Goal: Information Seeking & Learning: Learn about a topic

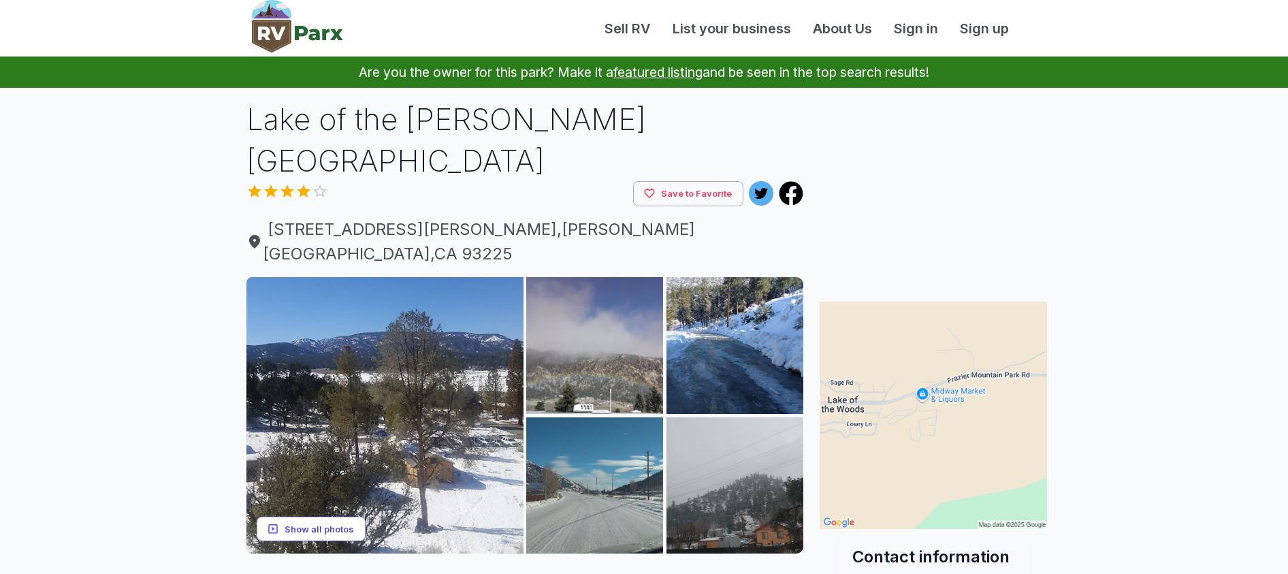
click at [310, 516] on button "Show all photos" at bounding box center [311, 528] width 109 height 25
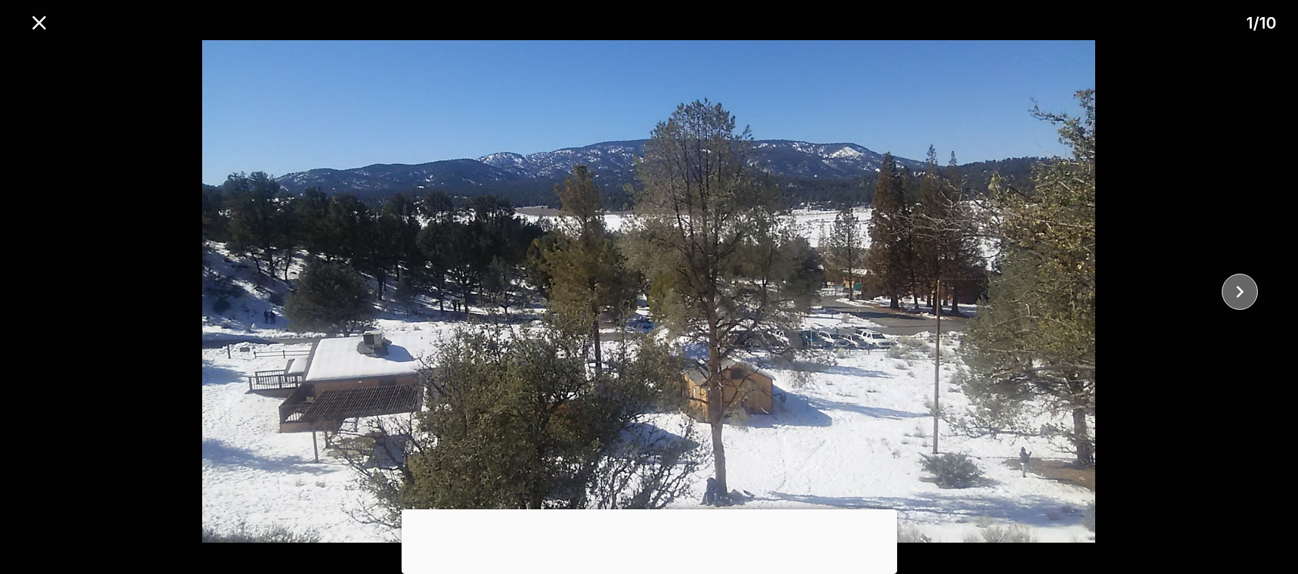
click at [1235, 285] on icon "close" at bounding box center [1240, 292] width 24 height 24
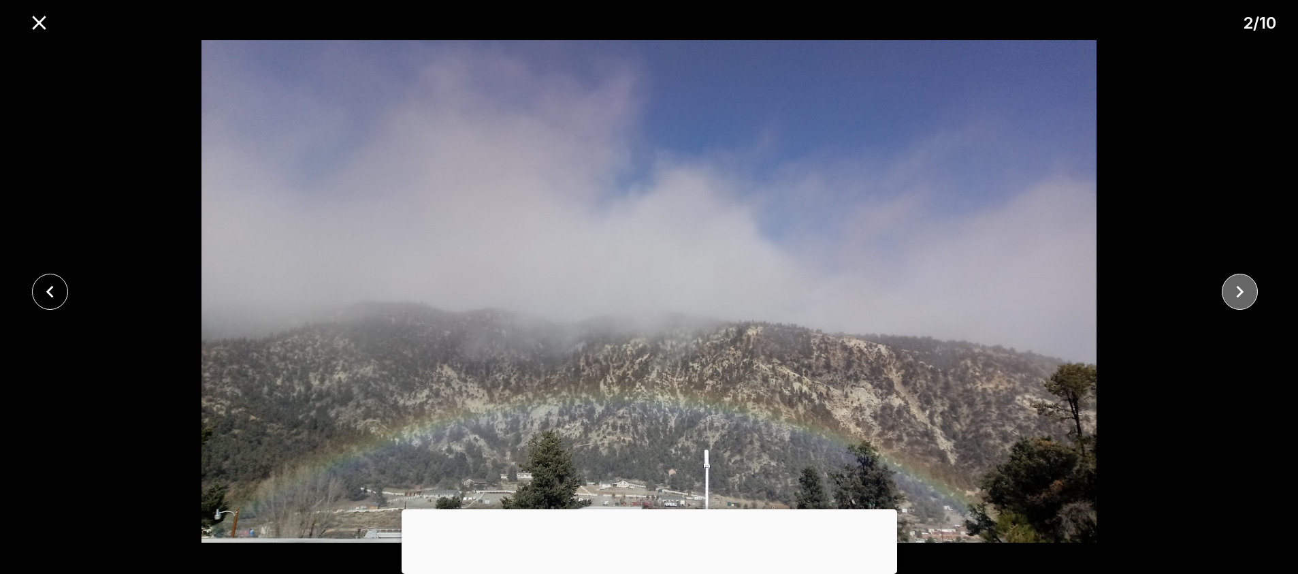
click at [1235, 285] on icon "close" at bounding box center [1240, 292] width 24 height 24
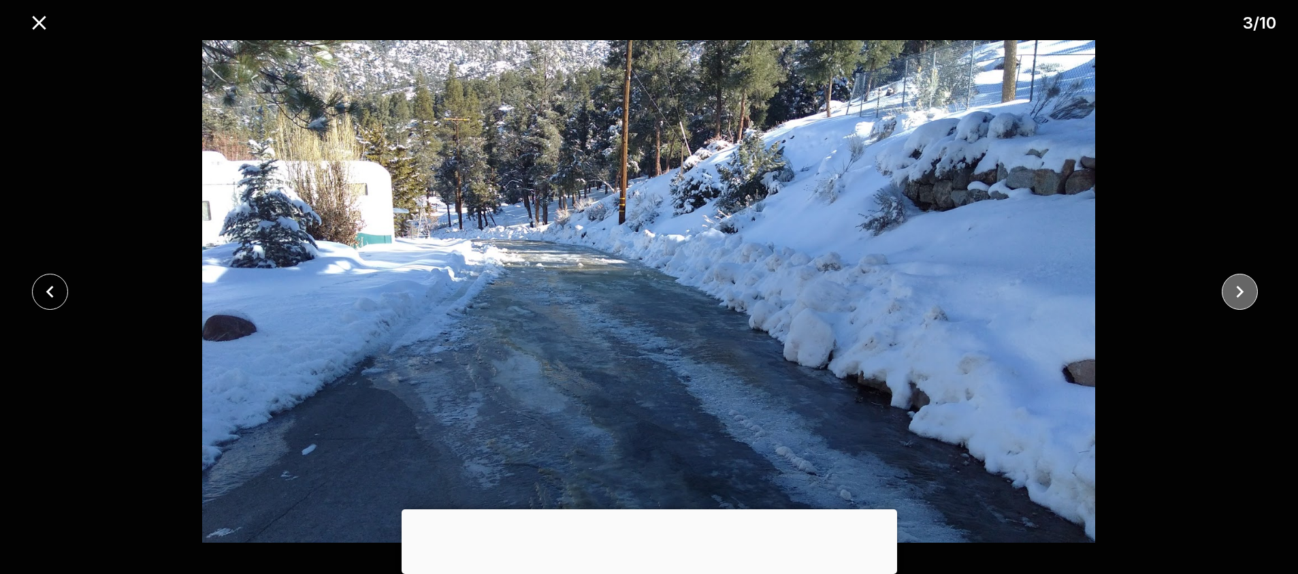
click at [1238, 287] on icon "close" at bounding box center [1240, 291] width 7 height 12
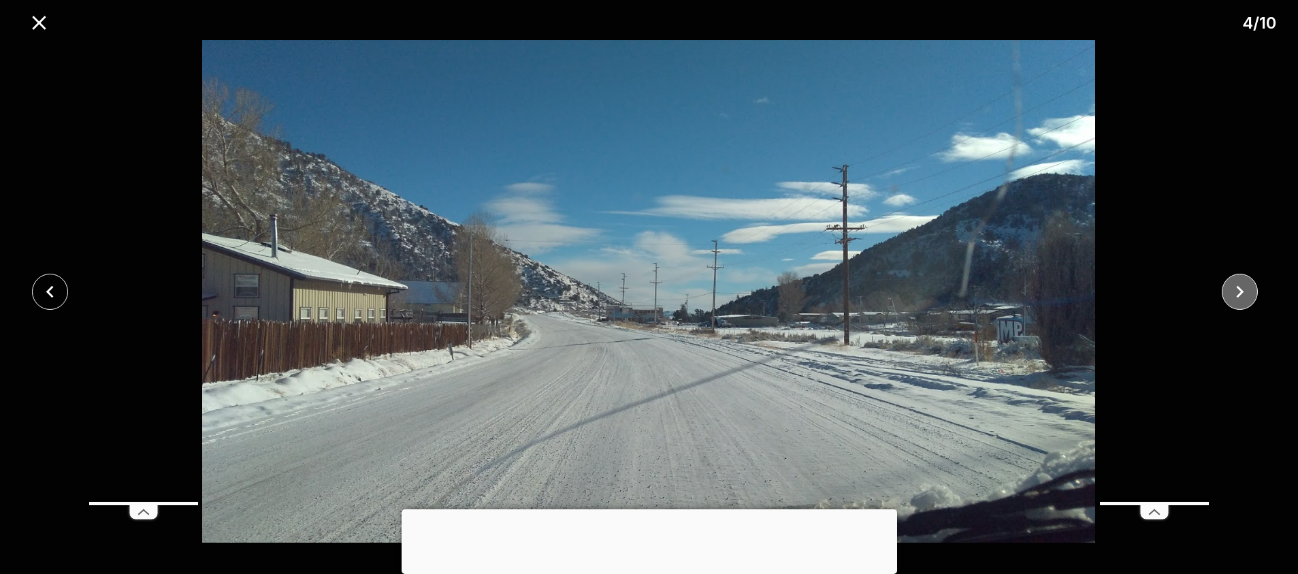
click at [1238, 291] on icon "close" at bounding box center [1240, 292] width 24 height 24
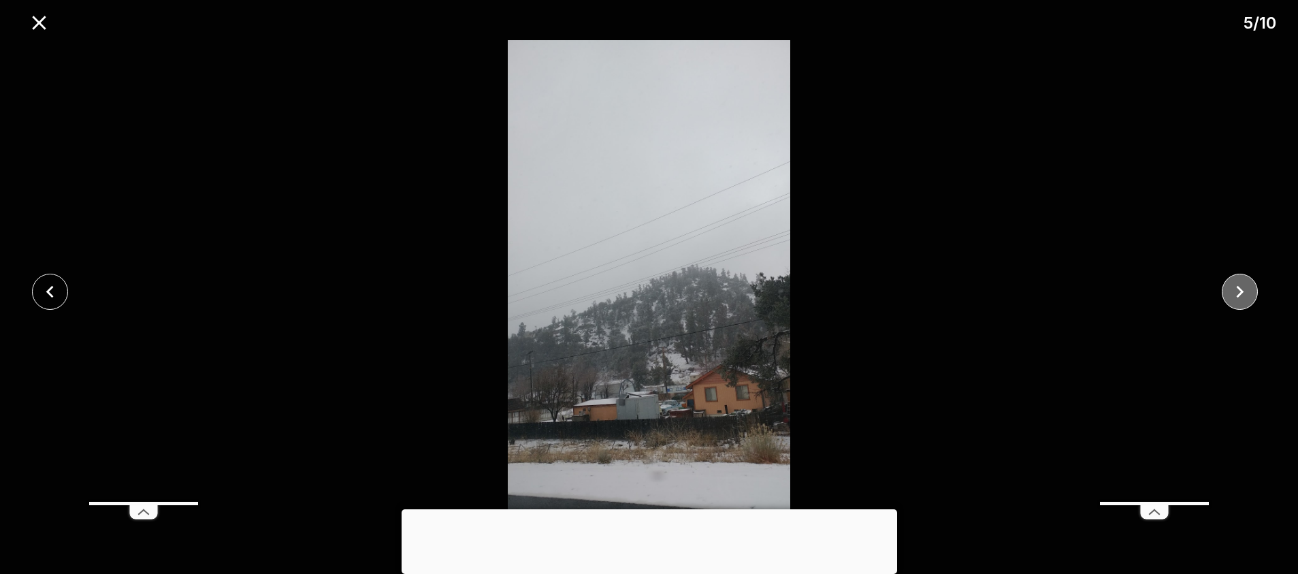
click at [1238, 291] on icon "close" at bounding box center [1240, 292] width 24 height 24
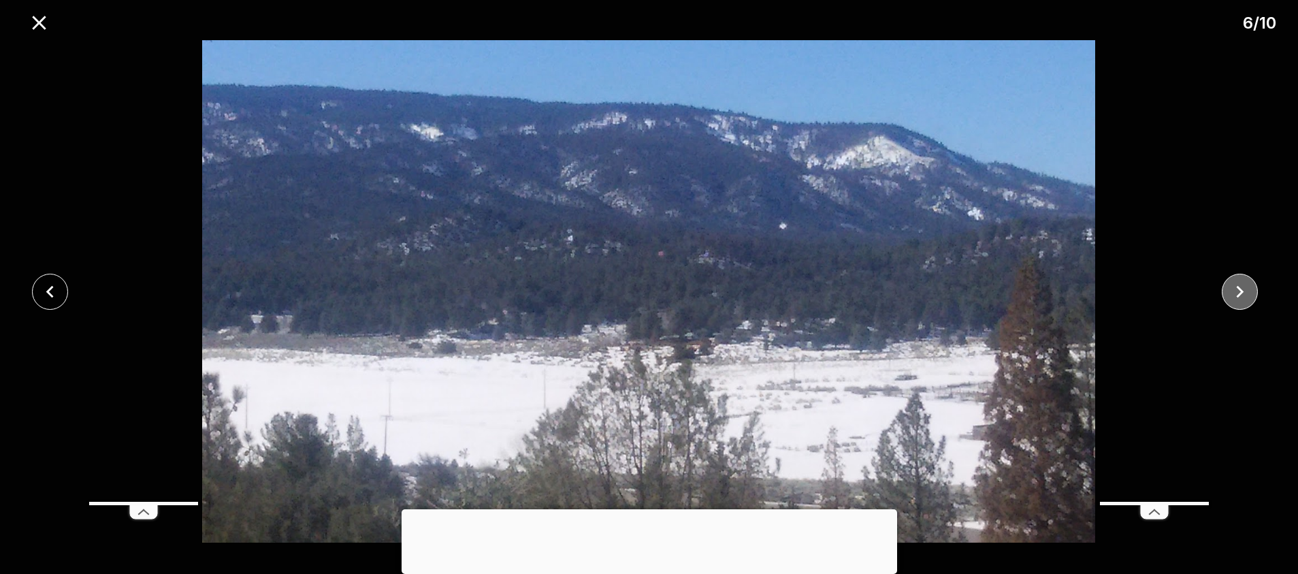
click at [1238, 291] on icon "close" at bounding box center [1240, 292] width 24 height 24
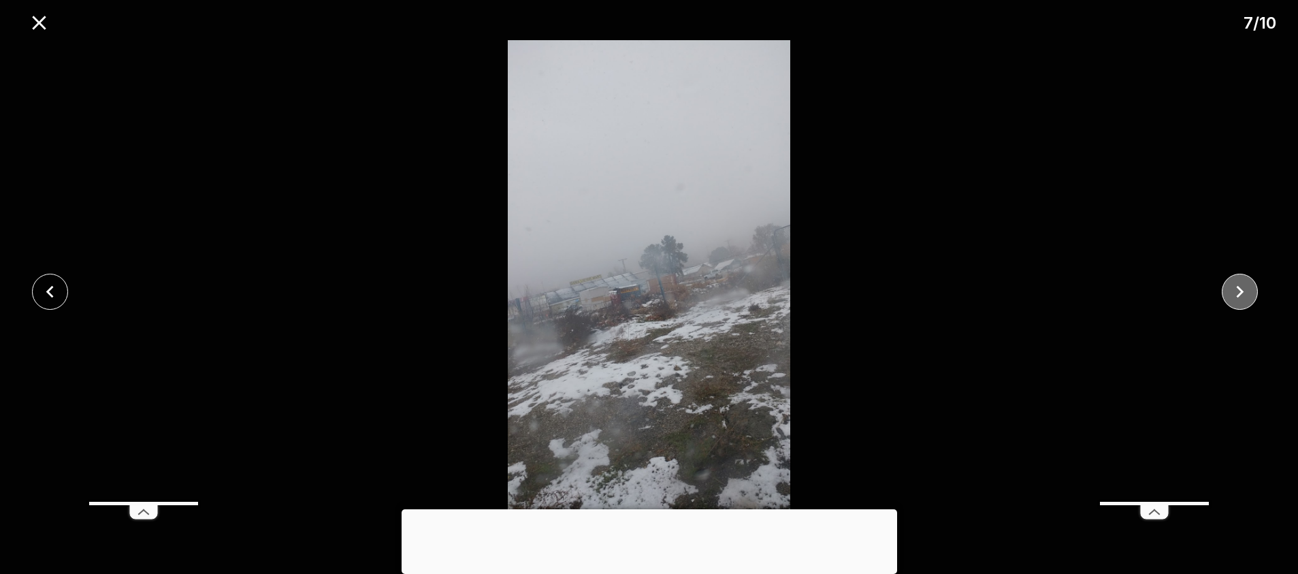
click at [1238, 291] on icon "close" at bounding box center [1240, 292] width 24 height 24
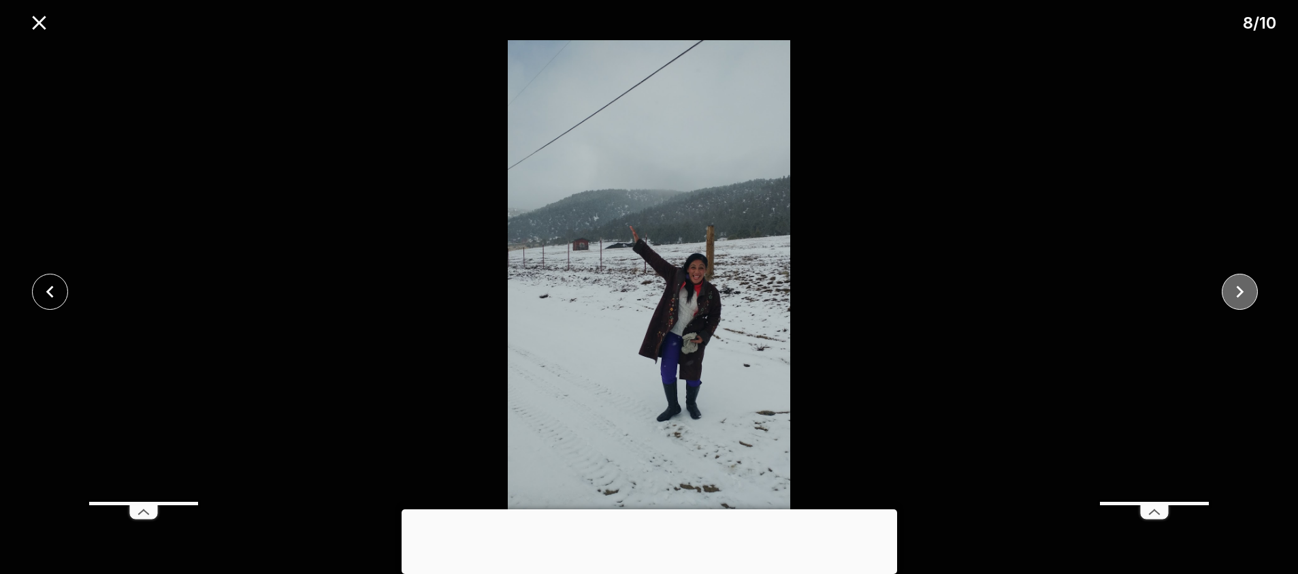
click at [1238, 291] on icon "close" at bounding box center [1240, 292] width 24 height 24
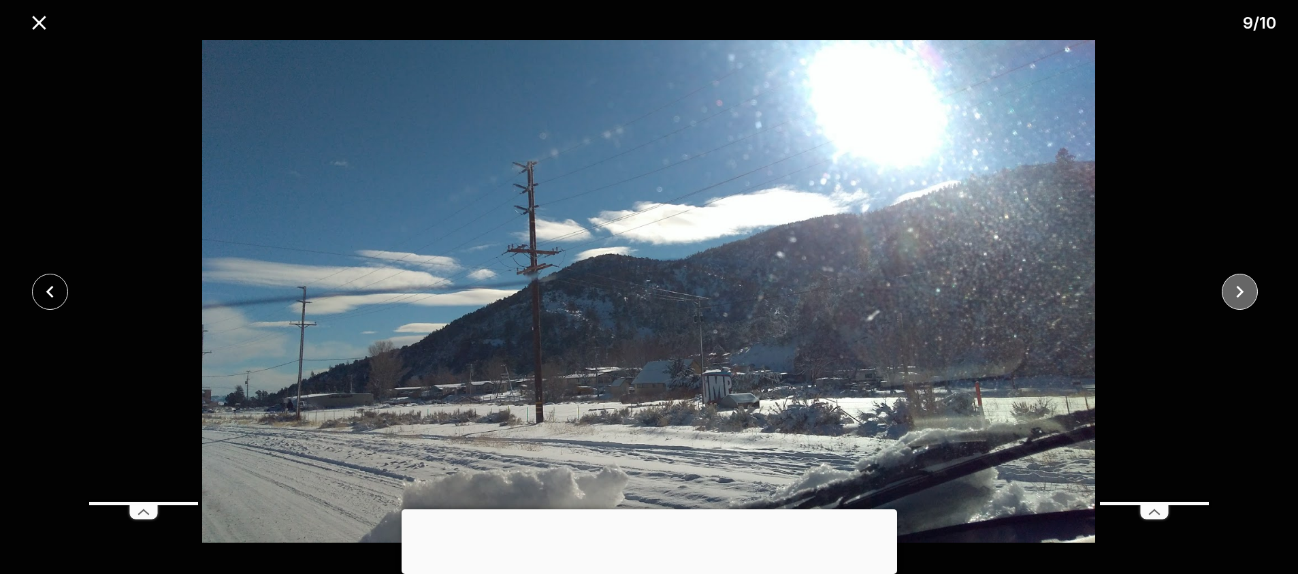
click at [1238, 291] on icon "close" at bounding box center [1240, 292] width 24 height 24
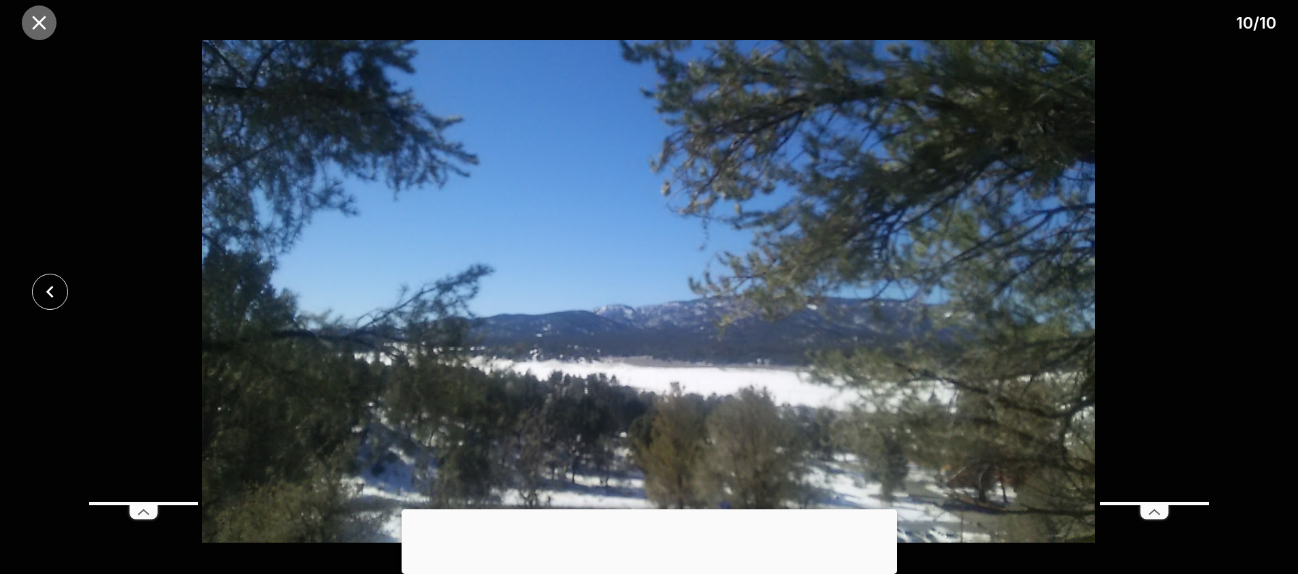
click at [44, 20] on icon "close" at bounding box center [39, 23] width 24 height 24
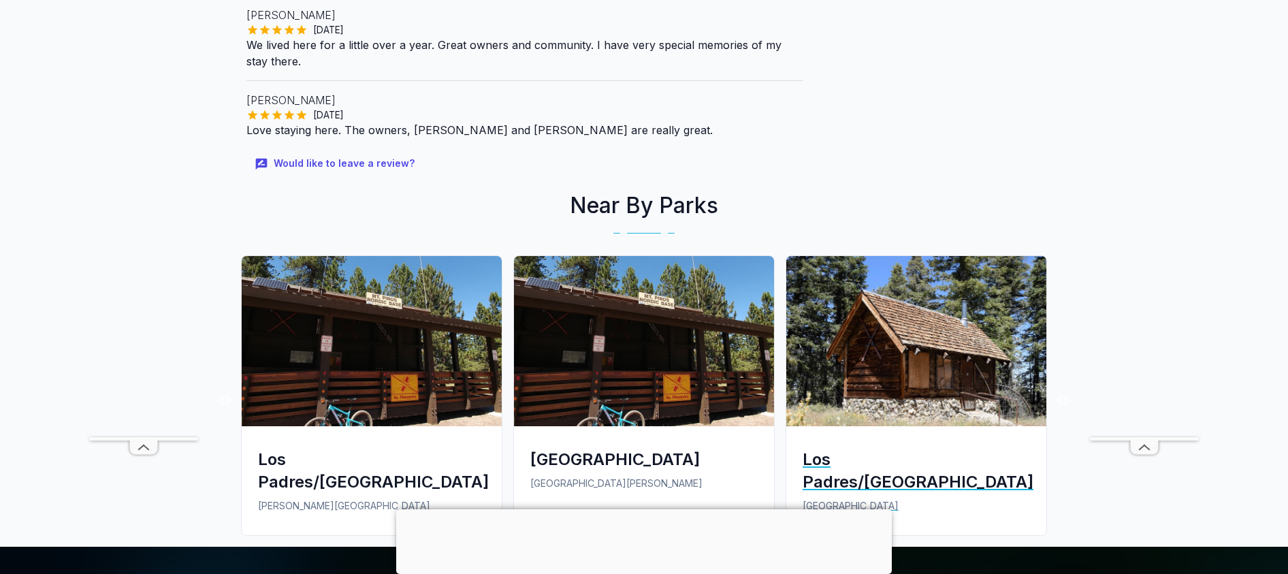
scroll to position [885, 0]
